Goal: Browse casually

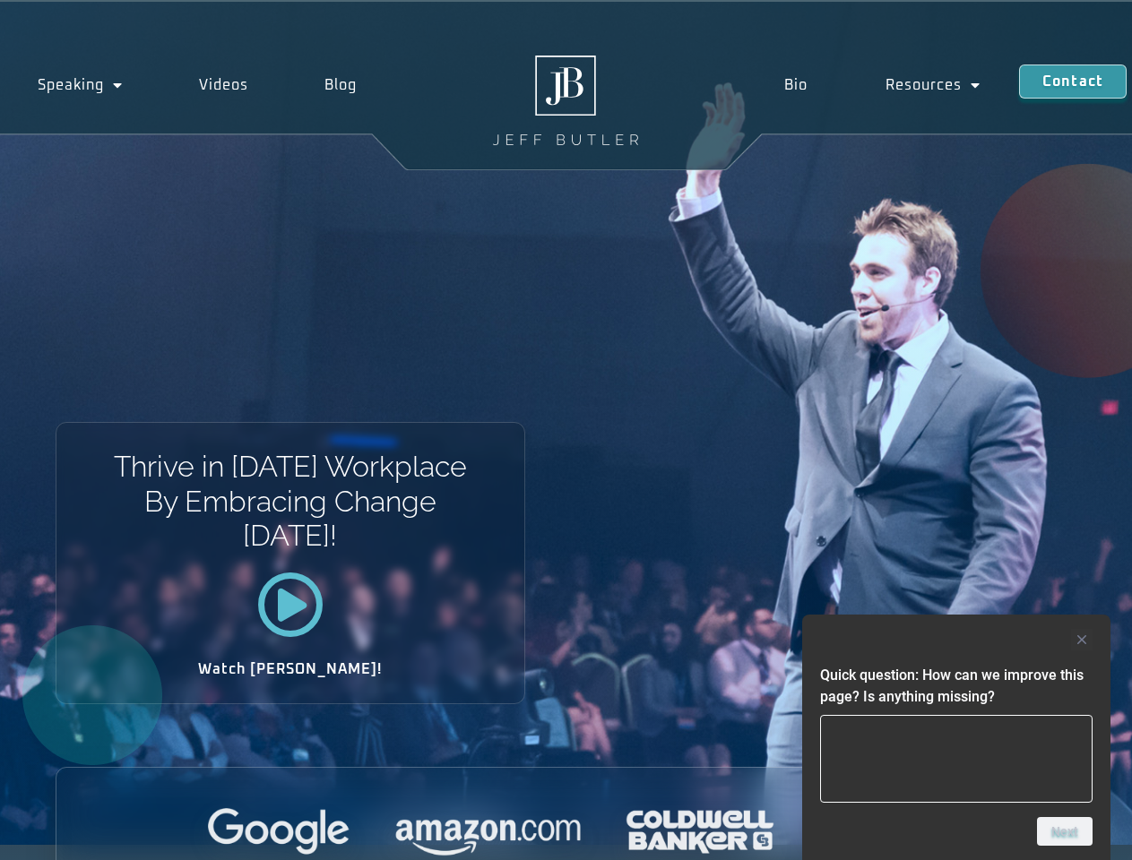
click at [566, 430] on div "Thrive in [DATE] Workplace By Embracing Change [DATE]! Watch [PERSON_NAME]!" at bounding box center [566, 423] width 1132 height 843
click at [956, 640] on div at bounding box center [956, 640] width 272 height 22
click at [1065, 832] on div at bounding box center [566, 832] width 1020 height 49
